Goal: Task Accomplishment & Management: Manage account settings

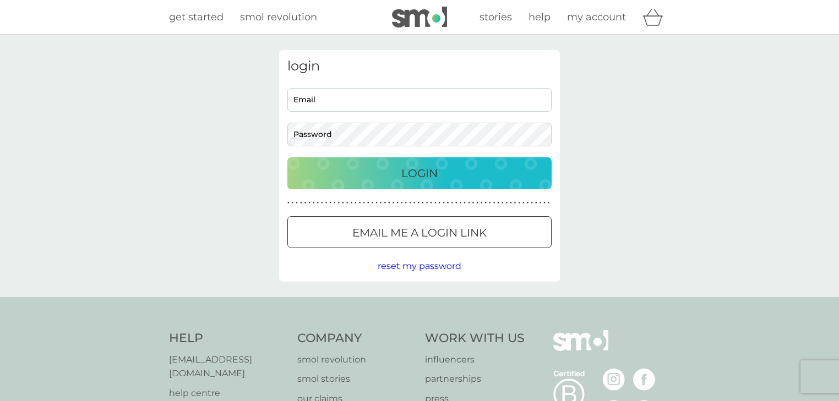
click at [410, 105] on input "Email" at bounding box center [419, 100] width 264 height 24
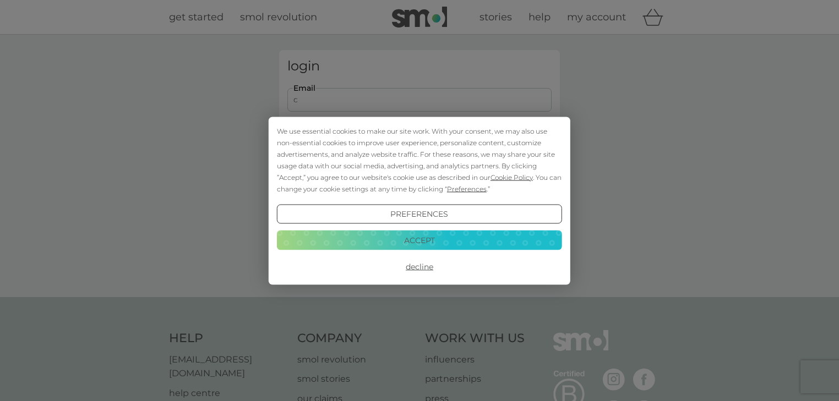
click at [423, 237] on button "Accept" at bounding box center [419, 241] width 285 height 20
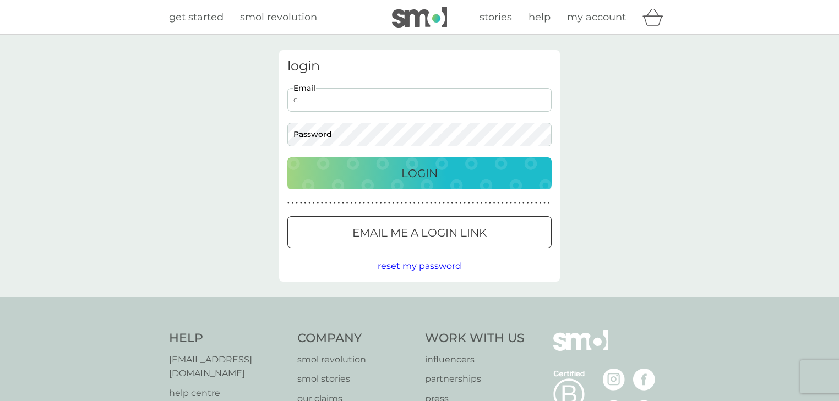
click at [363, 97] on input "c" at bounding box center [419, 100] width 264 height 24
type input "[EMAIL_ADDRESS][PERSON_NAME][DOMAIN_NAME]"
click at [287, 158] on button "Login" at bounding box center [419, 174] width 264 height 32
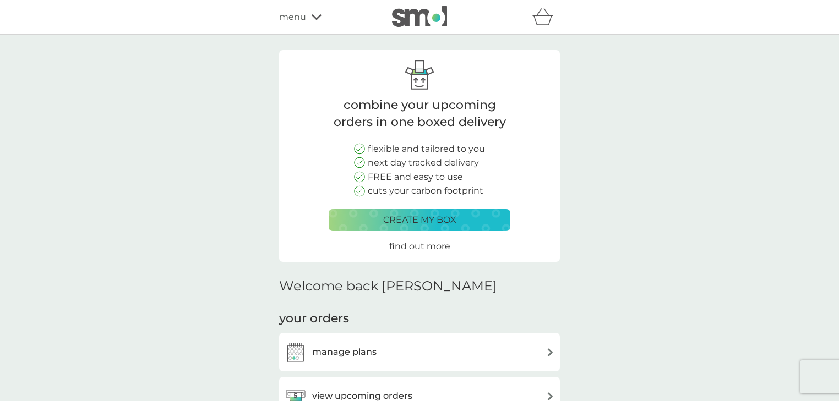
scroll to position [176, 0]
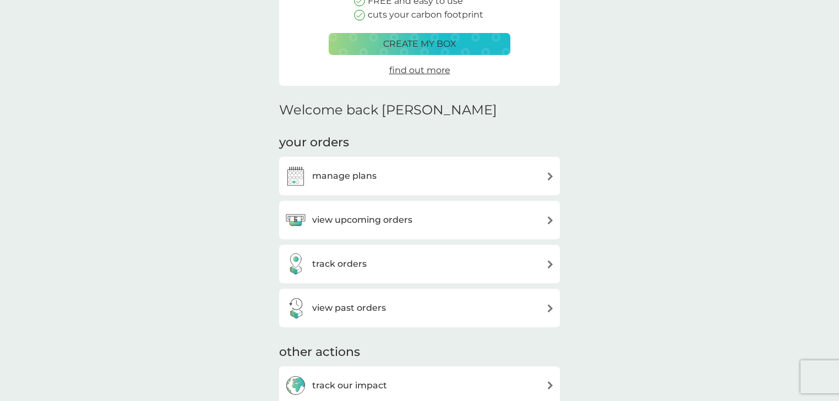
click at [350, 220] on h3 "view upcoming orders" at bounding box center [362, 220] width 100 height 14
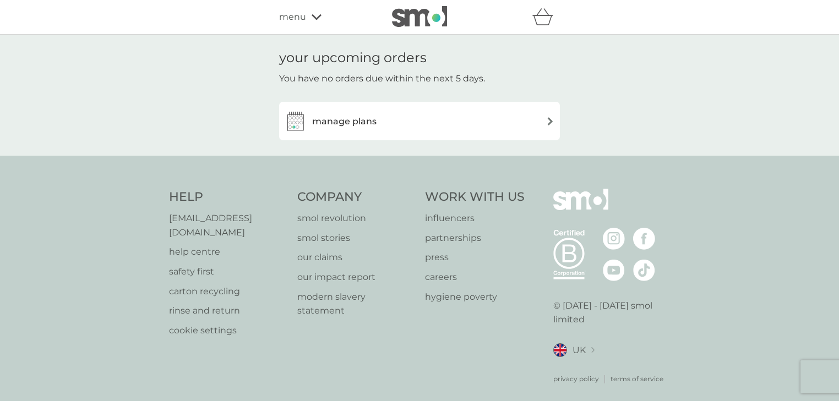
click at [403, 115] on div "manage plans" at bounding box center [420, 121] width 270 height 22
